Goal: Task Accomplishment & Management: Manage account settings

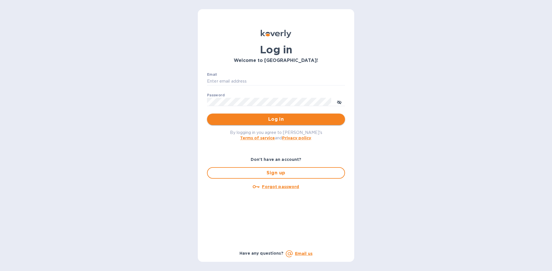
type input "[EMAIL_ADDRESS][DOMAIN_NAME]"
click at [304, 116] on span "Log in" at bounding box center [275, 119] width 129 height 7
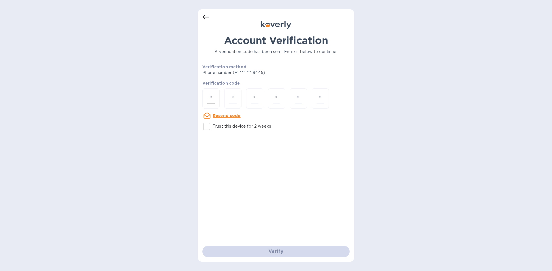
click at [215, 99] on div at bounding box center [210, 98] width 17 height 20
type input "2"
type input "7"
type input "8"
type input "0"
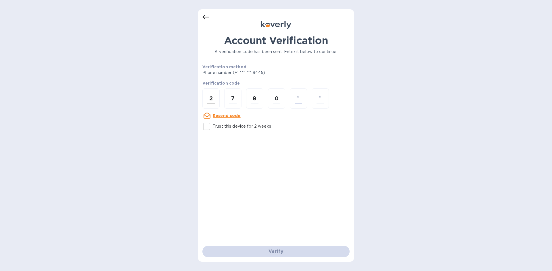
type input "5"
type input "9"
